Goal: Find specific page/section: Find specific page/section

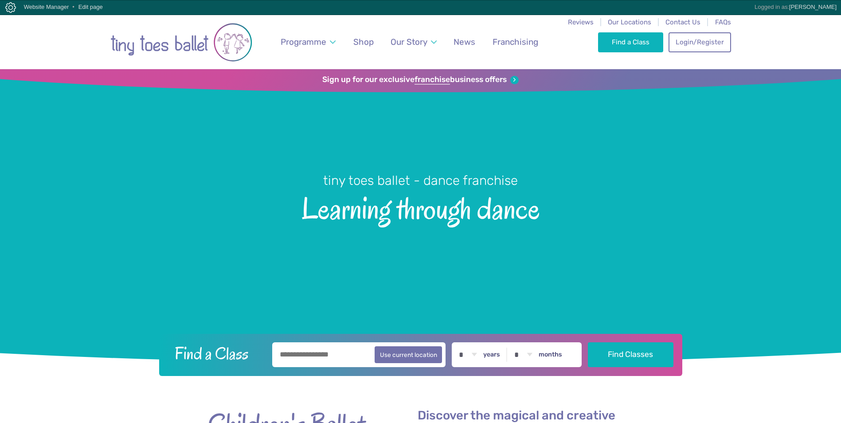
click at [620, 27] on div "Find a Class Login/Register 0" at bounding box center [664, 41] width 133 height 55
click at [617, 24] on span "Our Locations" at bounding box center [629, 22] width 43 height 8
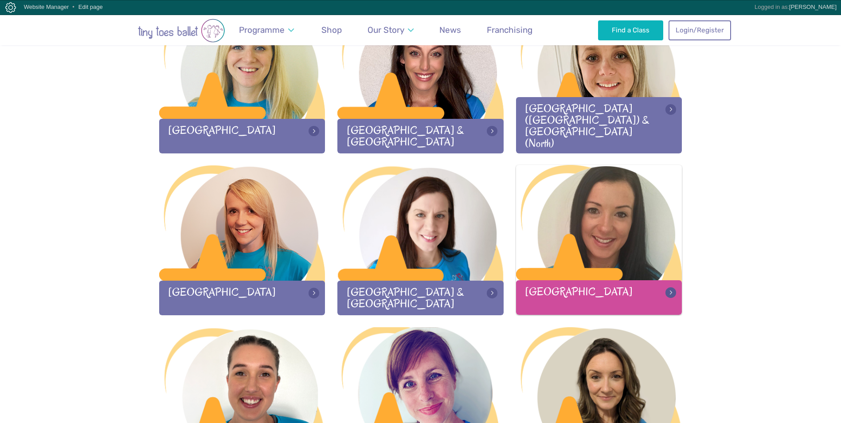
scroll to position [1108, 0]
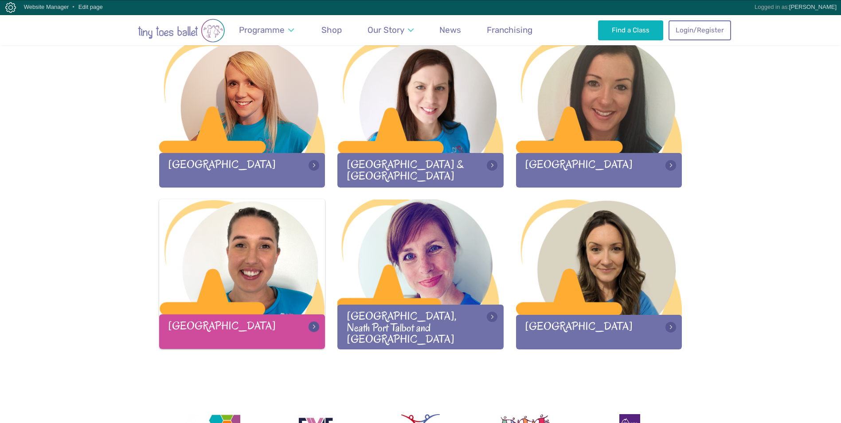
click at [250, 274] on div at bounding box center [242, 257] width 166 height 117
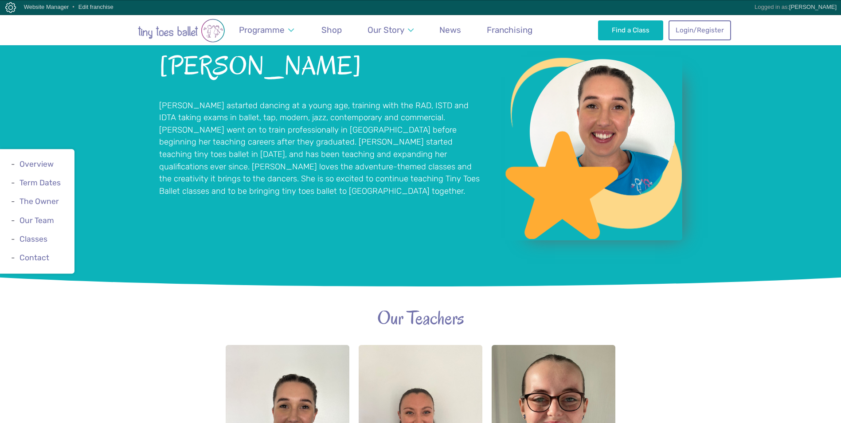
scroll to position [886, 0]
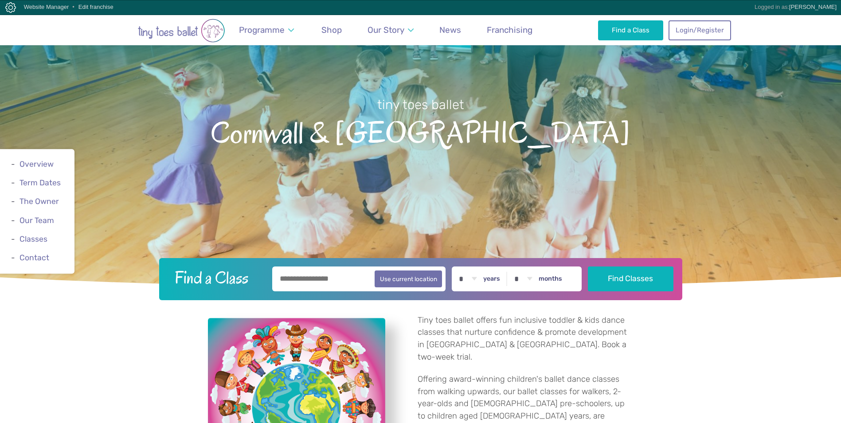
scroll to position [177, 0]
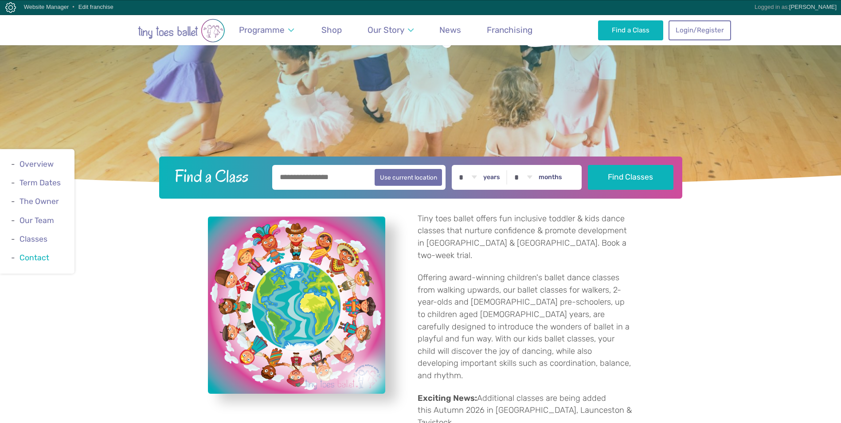
click at [43, 259] on link "Contact" at bounding box center [35, 257] width 30 height 9
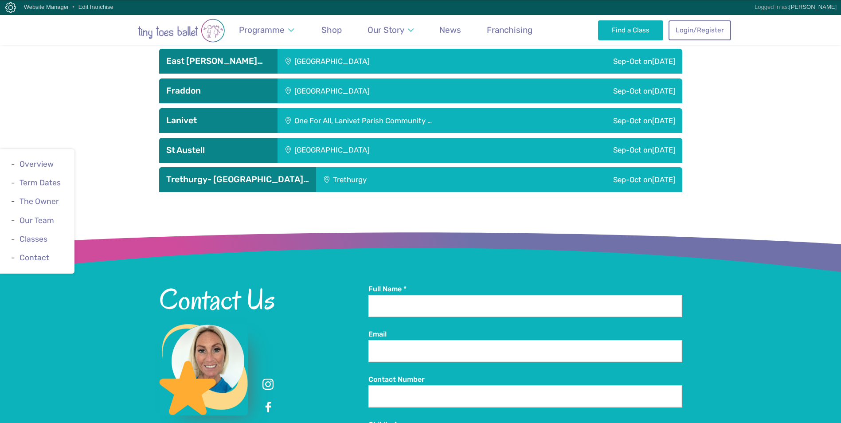
scroll to position [1548, 0]
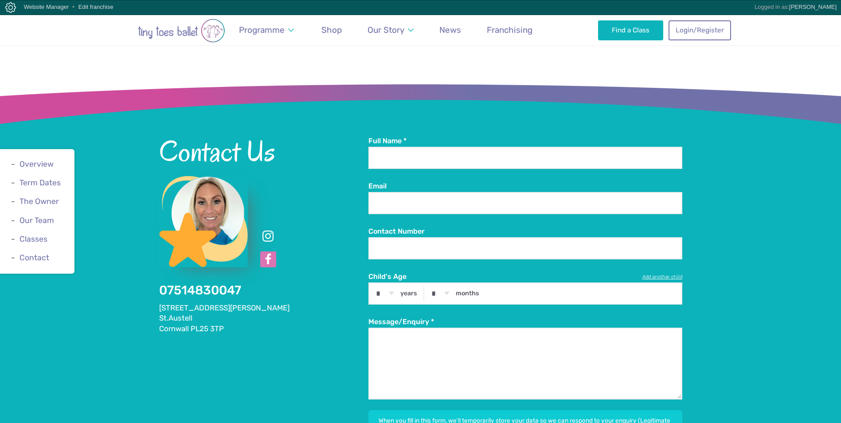
click at [265, 251] on link at bounding box center [268, 259] width 16 height 16
click at [269, 228] on link at bounding box center [268, 236] width 16 height 16
click at [266, 228] on link at bounding box center [268, 236] width 16 height 16
drag, startPoint x: 243, startPoint y: 244, endPoint x: 160, endPoint y: 246, distance: 83.3
click at [160, 246] on div "Contact Us 07514830047 6 Claybourne Close St.Austell Cornwall PL25 3TP" at bounding box center [263, 235] width 209 height 198
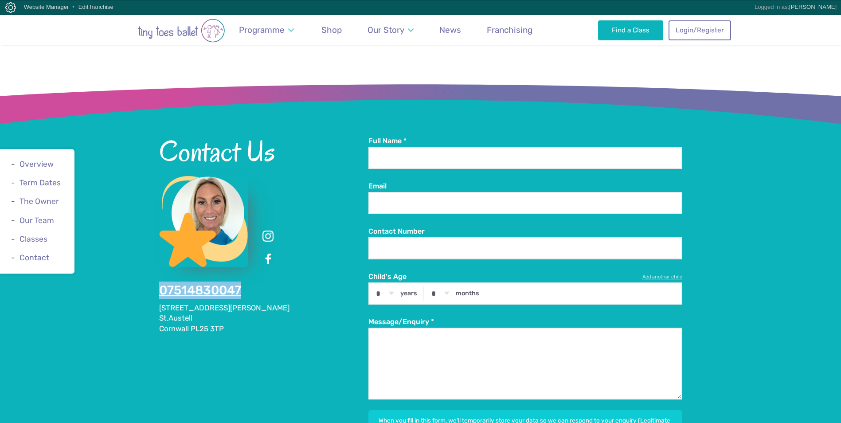
copy link "07514830047"
